Goal: Register for event/course

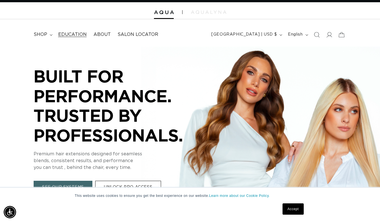
scroll to position [0, 340]
click at [79, 32] on span "Education" at bounding box center [72, 35] width 29 height 6
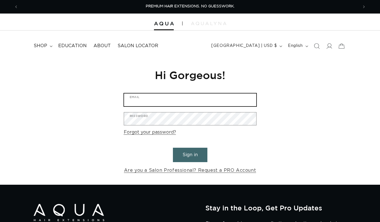
click at [164, 99] on input "Email" at bounding box center [190, 100] width 132 height 13
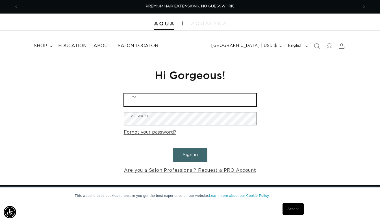
type input "[EMAIL_ADDRESS][DOMAIN_NAME]"
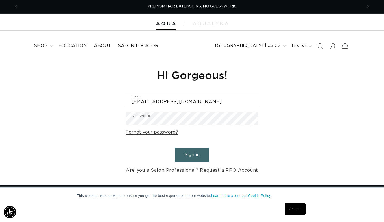
click at [167, 117] on div "Sign in with Shop" at bounding box center [192, 111] width 113 height 11
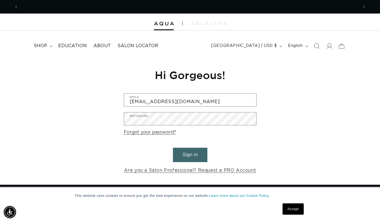
scroll to position [0, 680]
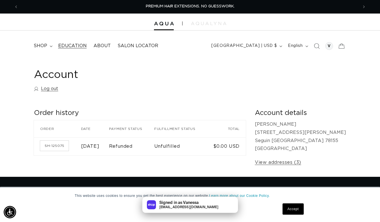
click at [75, 43] on link "Education" at bounding box center [72, 46] width 35 height 13
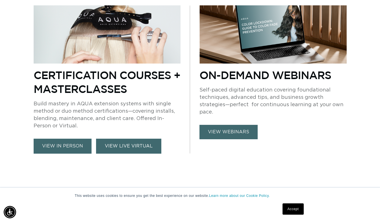
click at [112, 147] on link "VIEW LIVE VIRTUAL" at bounding box center [128, 146] width 65 height 15
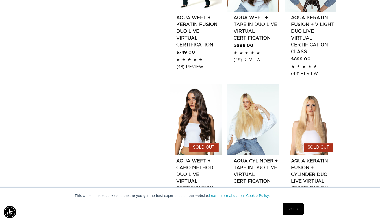
scroll to position [538, 0]
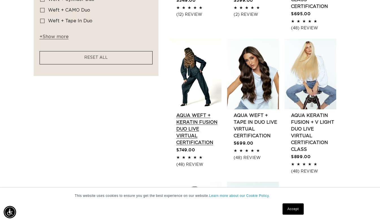
click at [193, 124] on link "AQUA Weft + Keratin Fusion Duo LIVE VIRTUAL Certification" at bounding box center [198, 129] width 45 height 34
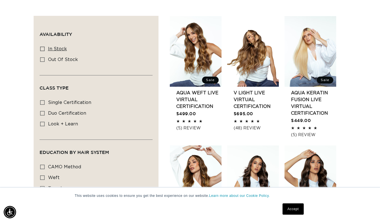
scroll to position [0, 340]
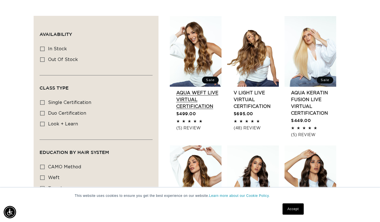
drag, startPoint x: 133, startPoint y: 49, endPoint x: 199, endPoint y: 33, distance: 67.9
click at [199, 90] on link "AQUA Weft LIVE VIRTUAL Certification" at bounding box center [198, 100] width 45 height 20
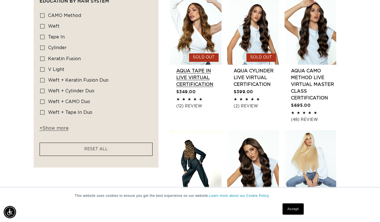
scroll to position [0, 680]
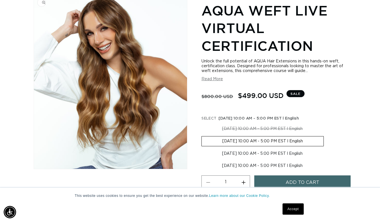
scroll to position [0, 680]
